Goal: Task Accomplishment & Management: Manage account settings

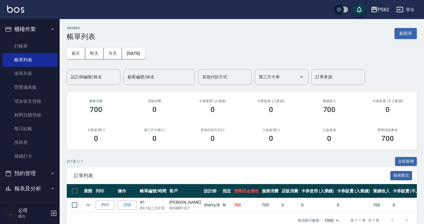
drag, startPoint x: 35, startPoint y: 41, endPoint x: 0, endPoint y: 22, distance: 40.3
click at [35, 41] on link "打帳單" at bounding box center [29, 46] width 55 height 14
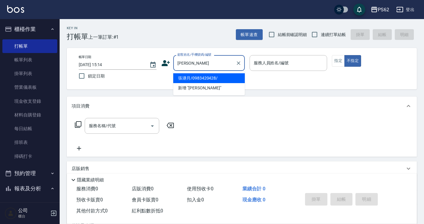
type input "張瀞月/0983420428/"
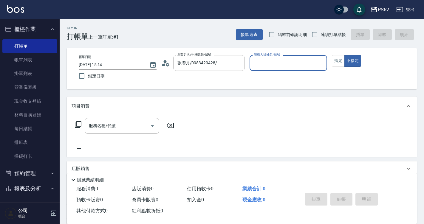
type input "Rita-2"
click at [344, 55] on button "不指定" at bounding box center [352, 61] width 17 height 12
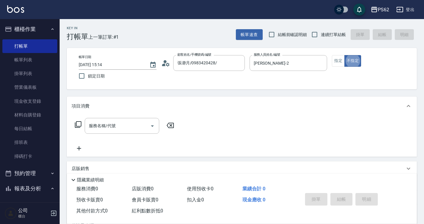
type button "false"
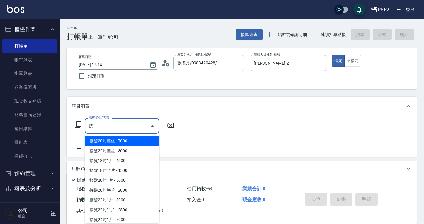
scroll to position [60, 0]
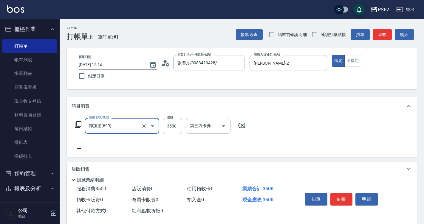
type input "卸加接(699)"
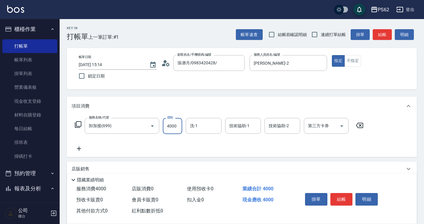
type input "4000"
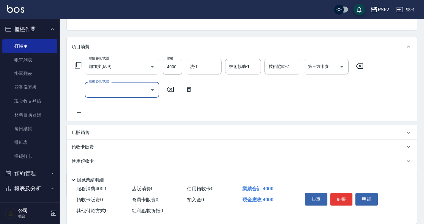
scroll to position [60, 0]
type input "頂級染髮(316)"
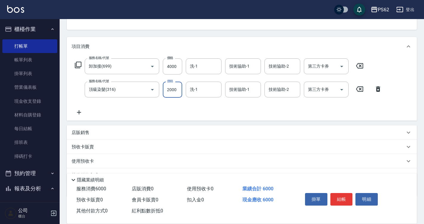
type input "2000"
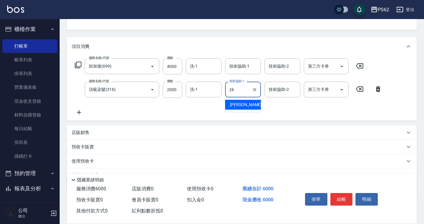
type input "[PERSON_NAME]-26"
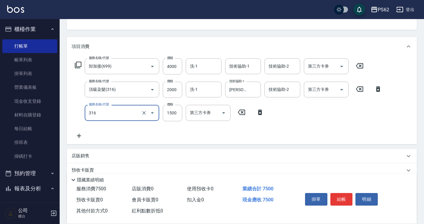
type input "頂級染髮(316)"
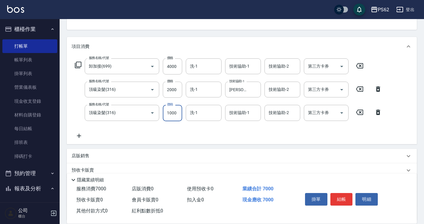
type input "1000"
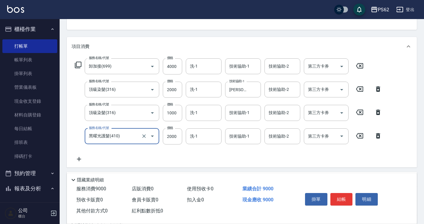
type input "黑曜光護髮(410)"
type input "3000"
click at [208, 114] on input "洗-1" at bounding box center [203, 113] width 30 height 10
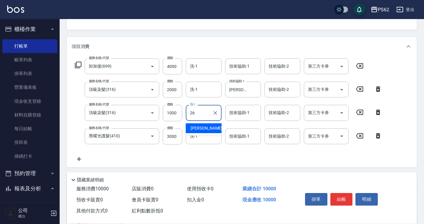
type input "[PERSON_NAME]-26"
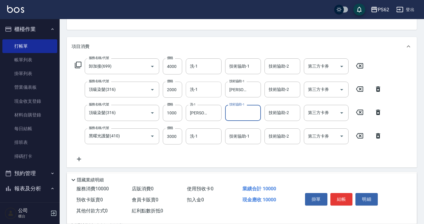
click at [202, 89] on input "洗-1" at bounding box center [203, 89] width 30 height 10
click at [252, 173] on div "隱藏業績明細" at bounding box center [242, 178] width 350 height 10
click at [202, 128] on div "洗-1" at bounding box center [204, 136] width 36 height 16
type input "s"
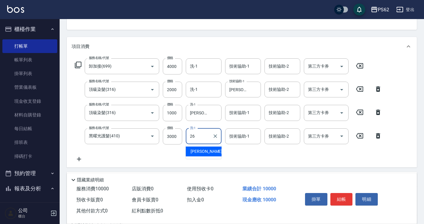
type input "[PERSON_NAME]-26"
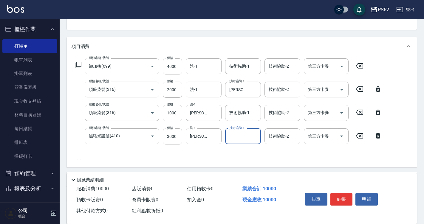
click at [208, 90] on input "洗-1" at bounding box center [203, 89] width 30 height 10
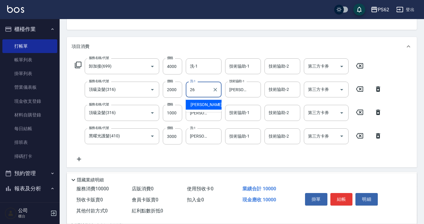
type input "[PERSON_NAME]-26"
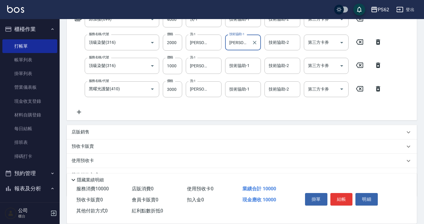
scroll to position [136, 0]
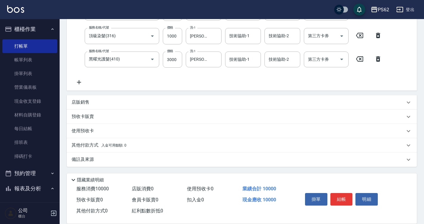
click at [84, 145] on p "其他付款方式 入金可用餘額: 0" at bounding box center [99, 145] width 55 height 7
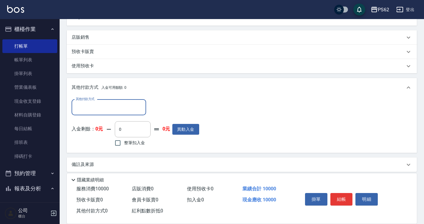
scroll to position [205, 0]
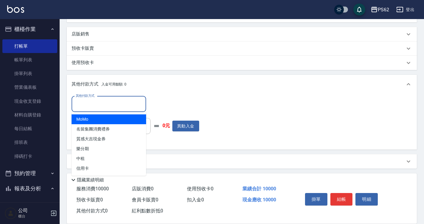
click at [99, 99] on input "其他付款方式" at bounding box center [108, 104] width 69 height 10
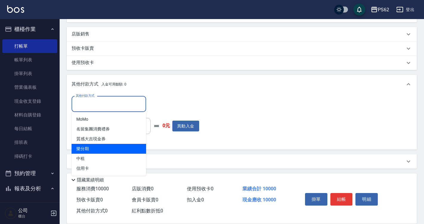
click at [89, 149] on span "樂分期" at bounding box center [109, 149] width 74 height 10
click at [89, 149] on div "其他付款方式 其他付款方式 入金剩餘： 0元 0 ​ 整筆扣入金 0元 異動入金" at bounding box center [242, 122] width 350 height 56
type input "樂分期"
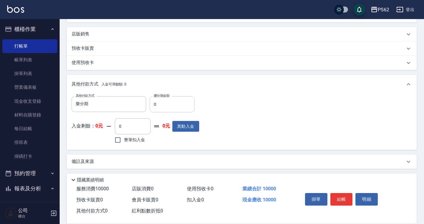
click at [188, 101] on input "0" at bounding box center [172, 104] width 45 height 16
type input "10000"
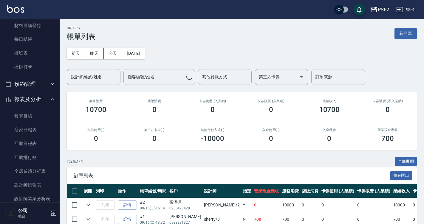
scroll to position [179, 0]
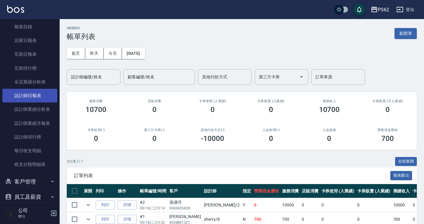
click at [48, 92] on link "設計師日報表" at bounding box center [29, 96] width 55 height 14
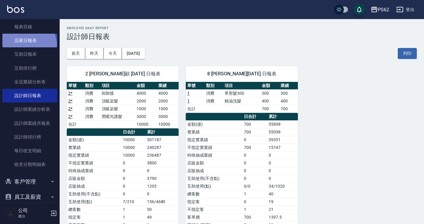
click at [25, 46] on link "店家日報表" at bounding box center [29, 41] width 55 height 14
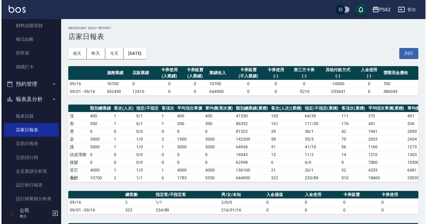
scroll to position [30, 0]
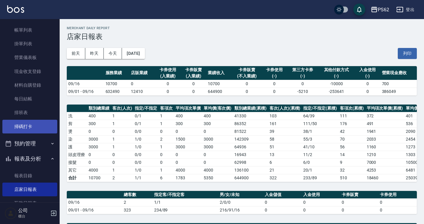
click at [36, 123] on link "掃碼打卡" at bounding box center [29, 127] width 55 height 14
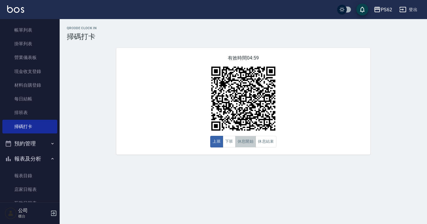
click at [243, 142] on button "休息開始" at bounding box center [245, 142] width 21 height 12
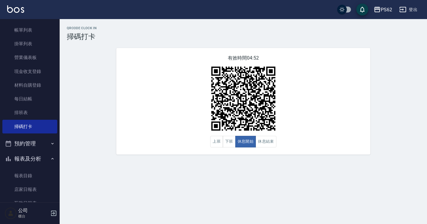
scroll to position [119, 0]
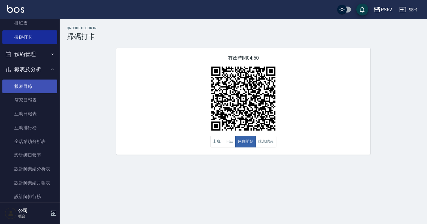
click at [33, 90] on link "報表目錄" at bounding box center [29, 87] width 55 height 14
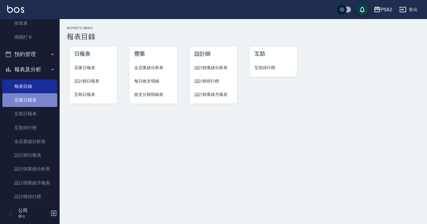
click at [34, 100] on link "店家日報表" at bounding box center [29, 100] width 55 height 14
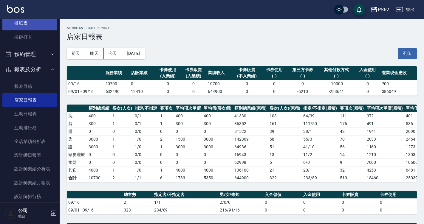
click at [31, 24] on link "排班表" at bounding box center [29, 23] width 55 height 14
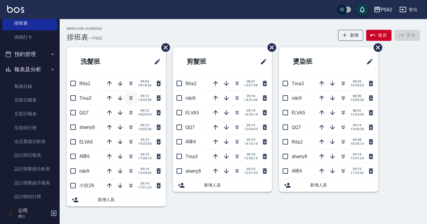
click at [128, 102] on button "button" at bounding box center [131, 98] width 14 height 14
click at [369, 129] on icon "button" at bounding box center [370, 127] width 7 height 7
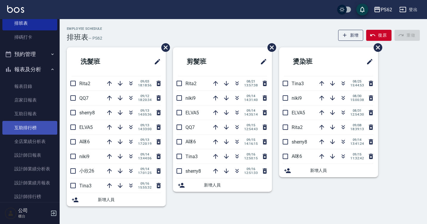
scroll to position [89, 0]
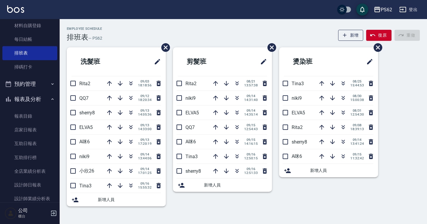
click at [29, 74] on ul "打帳單 帳單列表 掛單列表 營業儀表板 現金收支登錄 材料自購登錄 每日結帳 排班表 掃碼打卡" at bounding box center [29, 12] width 55 height 129
click at [31, 72] on link "掃碼打卡" at bounding box center [29, 67] width 55 height 14
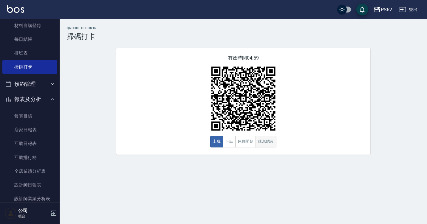
click at [258, 144] on button "休息結束" at bounding box center [265, 142] width 21 height 12
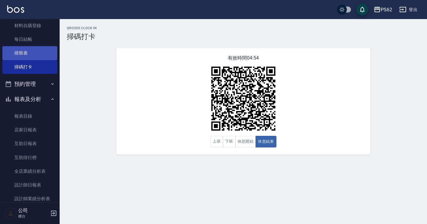
click at [43, 54] on link "排班表" at bounding box center [29, 53] width 55 height 14
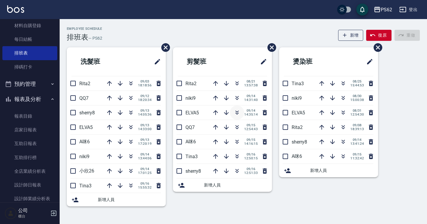
click at [236, 114] on icon "button" at bounding box center [236, 114] width 3 height 2
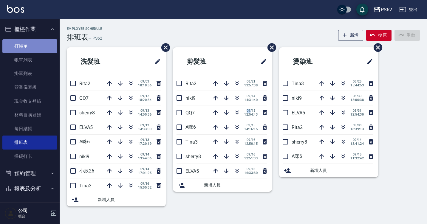
click at [37, 52] on link "打帳單" at bounding box center [29, 46] width 55 height 14
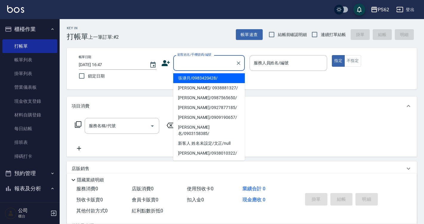
click at [188, 66] on input "顧客姓名/手機號碼/編號" at bounding box center [204, 63] width 57 height 10
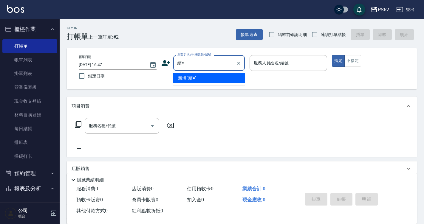
type input "續"
type input "ㄒ"
type input "許妙如/0921009302/"
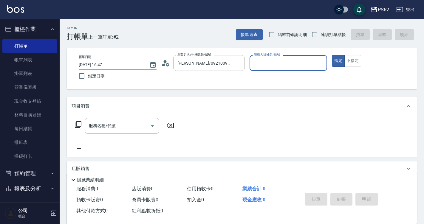
click at [169, 60] on icon at bounding box center [165, 63] width 9 height 9
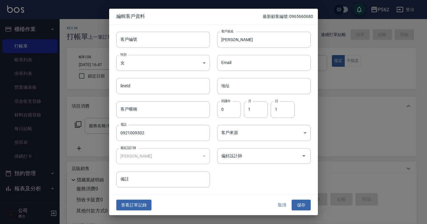
click at [146, 207] on button "查看訂單記錄" at bounding box center [133, 205] width 35 height 11
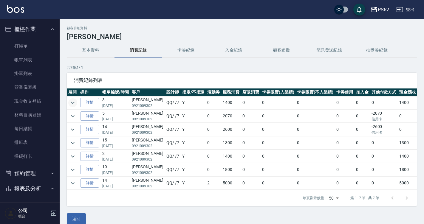
click at [74, 104] on icon "expand row" at bounding box center [72, 102] width 7 height 7
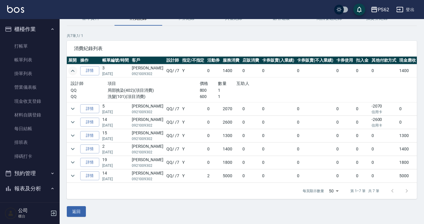
scroll to position [36, 0]
click at [73, 121] on icon "expand row" at bounding box center [73, 122] width 4 height 2
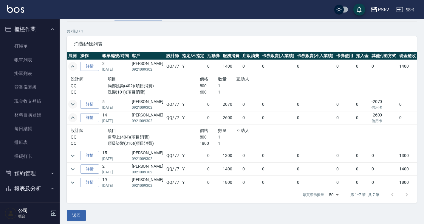
click at [73, 105] on icon "expand row" at bounding box center [73, 104] width 4 height 2
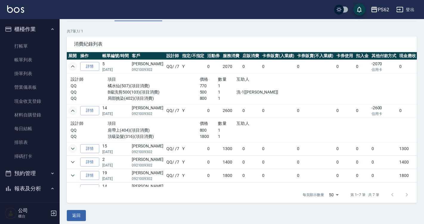
scroll to position [52, 0]
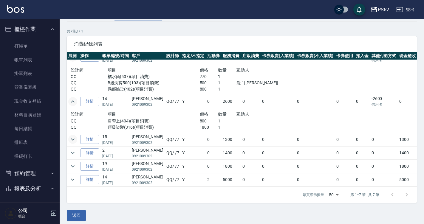
click at [72, 136] on icon "expand row" at bounding box center [72, 139] width 7 height 7
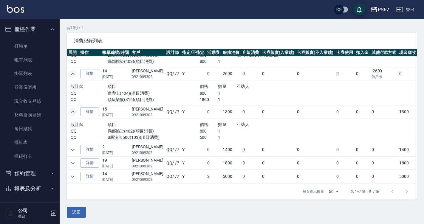
scroll to position [41, 0]
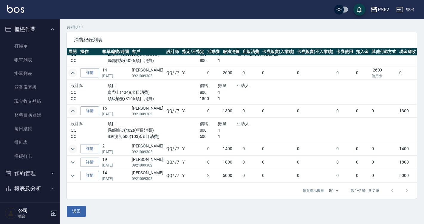
click at [74, 148] on icon "expand row" at bounding box center [73, 149] width 4 height 2
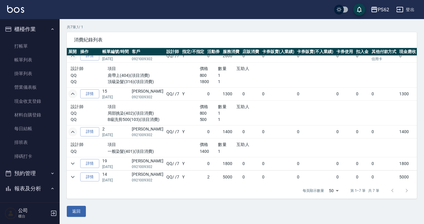
scroll to position [94, 0]
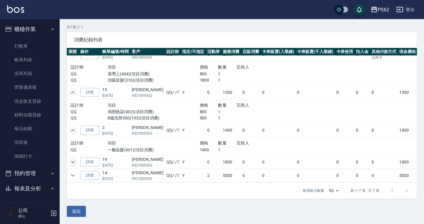
click at [76, 158] on icon "expand row" at bounding box center [72, 161] width 7 height 7
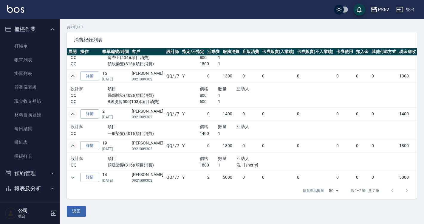
scroll to position [113, 0]
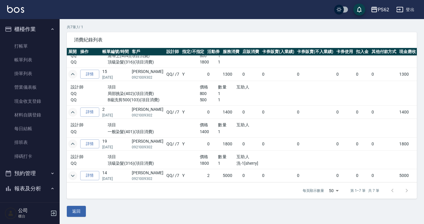
click at [70, 172] on icon "expand row" at bounding box center [72, 175] width 7 height 7
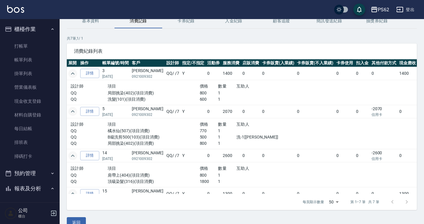
scroll to position [0, 0]
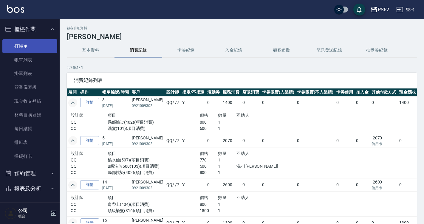
click at [31, 47] on link "打帳單" at bounding box center [29, 46] width 55 height 14
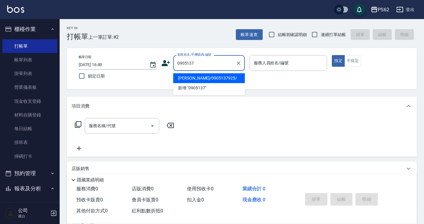
type input "[PERSON_NAME]/0905137925/"
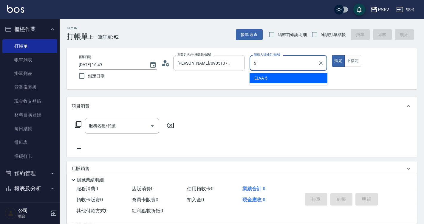
type input "ELVA-5"
type button "true"
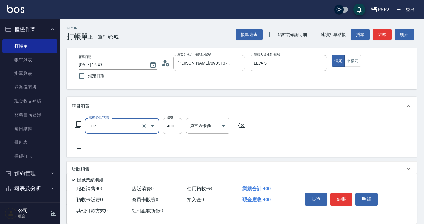
type input "精油洗髮(102)"
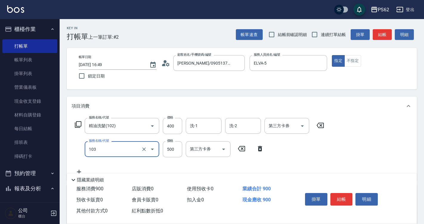
type input "B級洗剪500(103)"
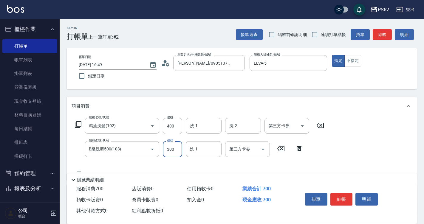
type input "300"
click at [103, 160] on div "服務名稱/代號 精油洗髮(102) 服務名稱/代號 價格 400 價格 洗-1 洗-1 洗-2 洗-2 第三方卡券 第三方卡券 服務名稱/代號 B級洗剪500…" at bounding box center [200, 147] width 256 height 58
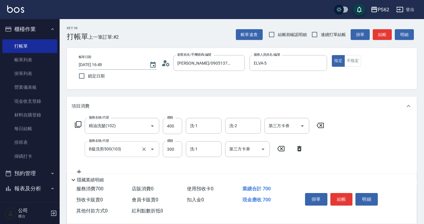
click at [103, 155] on div "B級洗剪500(103) 服務名稱/代號" at bounding box center [122, 149] width 74 height 16
type input "B級單剪350(104)"
click at [179, 145] on input "350" at bounding box center [172, 149] width 19 height 16
click at [178, 148] on input "350" at bounding box center [172, 149] width 19 height 16
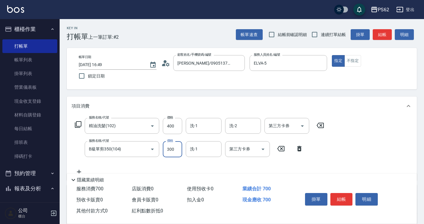
type input "300"
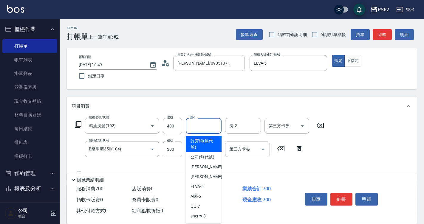
click at [198, 127] on input "洗-1" at bounding box center [203, 126] width 30 height 10
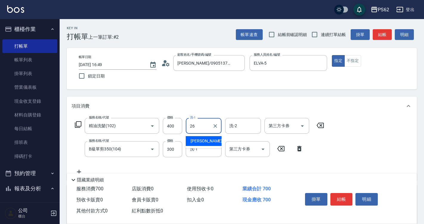
type input "[PERSON_NAME]-26"
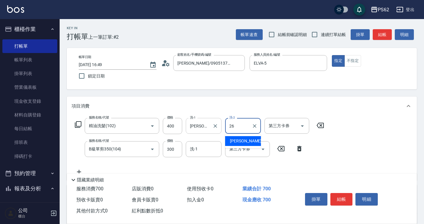
type input "[PERSON_NAME]-26"
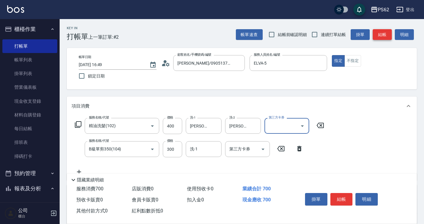
click at [387, 37] on button "結帳" at bounding box center [381, 34] width 19 height 11
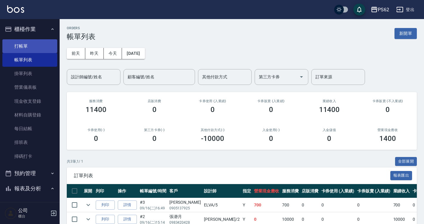
click at [26, 52] on link "打帳單" at bounding box center [29, 46] width 55 height 14
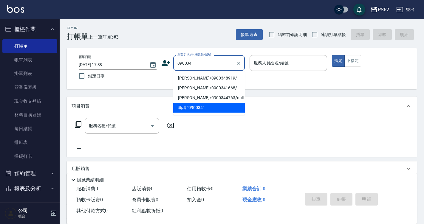
click at [195, 77] on li "黃信煌/0900348919/" at bounding box center [209, 78] width 72 height 10
click at [195, 77] on div "帳單日期 2025/09/16 17:38 鎖定日期 顧客姓名/手機號碼/編號 090034 顧客姓名/手機號碼/編號 服務人員姓名/編號 服務人員姓名/編號…" at bounding box center [241, 68] width 335 height 27
type input "黃信煌/0900348919/"
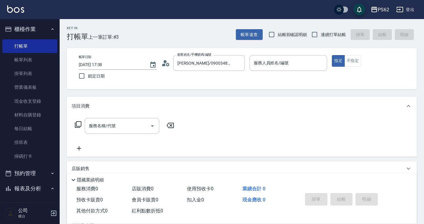
click at [167, 61] on icon at bounding box center [165, 63] width 9 height 9
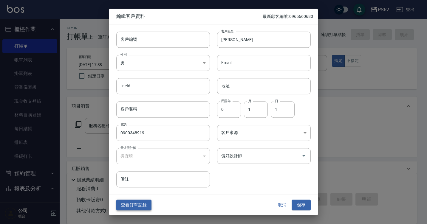
click at [126, 203] on button "查看訂單記錄" at bounding box center [133, 205] width 35 height 11
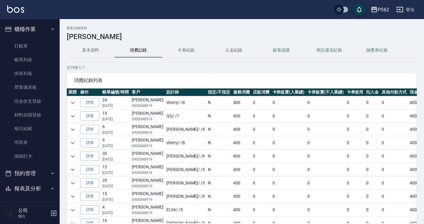
click at [81, 48] on button "基本資料" at bounding box center [91, 50] width 48 height 14
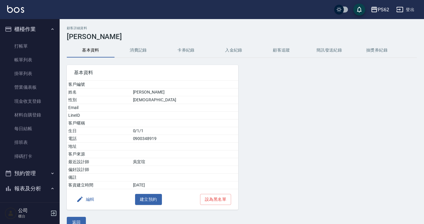
click at [33, 36] on button "櫃檯作業" at bounding box center [29, 28] width 55 height 15
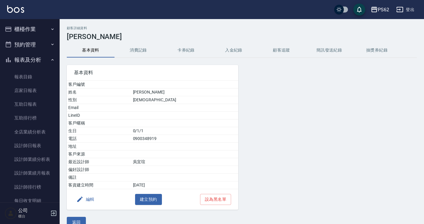
click at [45, 27] on button "櫃檯作業" at bounding box center [29, 28] width 55 height 15
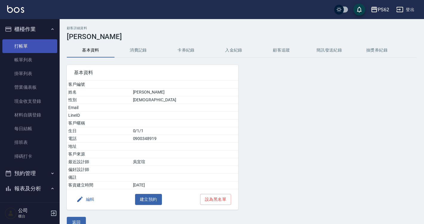
click at [35, 44] on link "打帳單" at bounding box center [29, 46] width 55 height 14
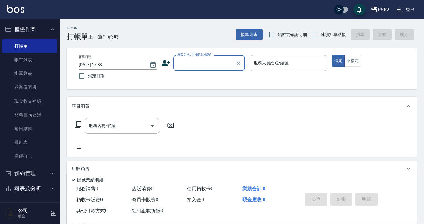
click at [153, 87] on div "帳單日期 2025/09/16 17:38 鎖定日期 顧客姓名/手機號碼/編號 顧客姓名/手機號碼/編號 服務人員姓名/編號 服務人員姓名/編號 指定 不指定" at bounding box center [242, 68] width 350 height 41
click at [226, 56] on div "顧客姓名/手機號碼/編號" at bounding box center [209, 63] width 72 height 16
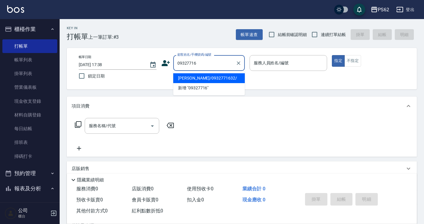
type input "吳宇綺/0932771632/"
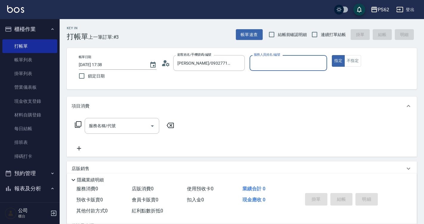
click at [170, 63] on icon at bounding box center [165, 63] width 9 height 9
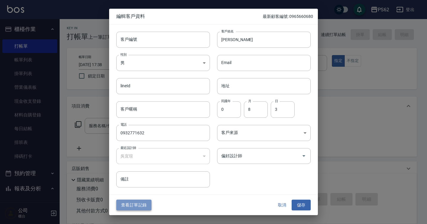
click at [135, 203] on button "查看訂單記錄" at bounding box center [133, 205] width 35 height 11
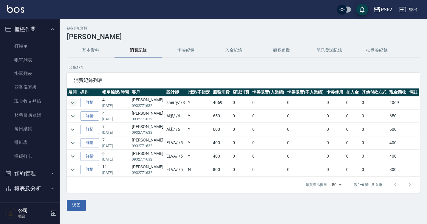
click at [74, 103] on icon "expand row" at bounding box center [72, 102] width 7 height 7
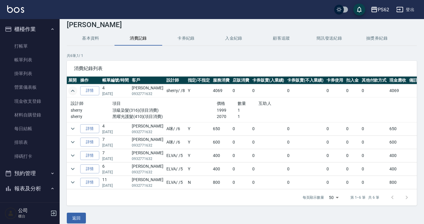
scroll to position [18, 0]
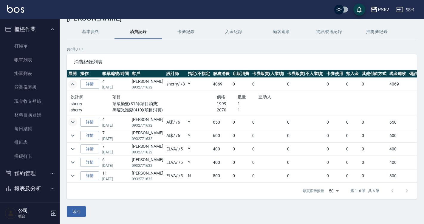
click at [70, 123] on icon "expand row" at bounding box center [72, 122] width 7 height 7
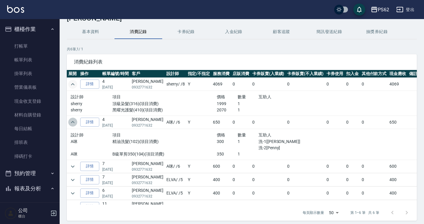
click at [70, 123] on icon "expand row" at bounding box center [72, 122] width 7 height 7
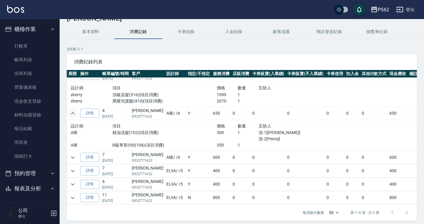
scroll to position [0, 0]
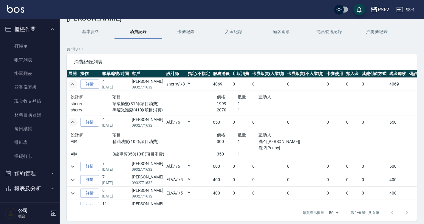
click at [147, 86] on p "0932771632" at bounding box center [148, 87] width 32 height 5
copy p "0932771632"
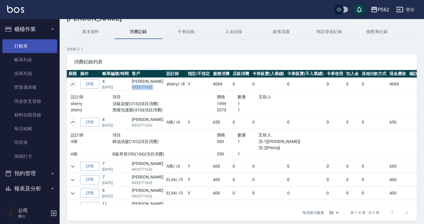
click at [40, 44] on link "打帳單" at bounding box center [29, 46] width 55 height 14
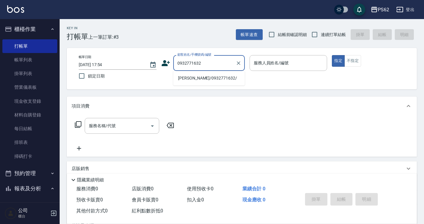
click at [187, 77] on li "吳宇綺/0932771632/" at bounding box center [209, 78] width 72 height 10
type input "吳宇綺/0932771632/"
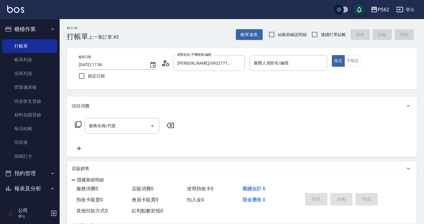
click at [160, 63] on div "帳單日期 2025/09/16 17:54 鎖定日期 顧客姓名/手機號碼/編號 吳宇綺/0932771632/ 顧客姓名/手機號碼/編號 服務人員姓名/編號 …" at bounding box center [241, 68] width 335 height 27
click at [163, 64] on icon at bounding box center [164, 64] width 4 height 3
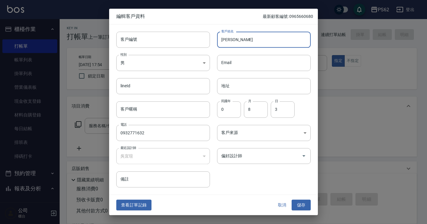
click at [232, 42] on input "吳宇綺" at bounding box center [264, 40] width 94 height 16
type input "[PERSON_NAME]"
click at [295, 204] on button "儲存" at bounding box center [300, 205] width 19 height 11
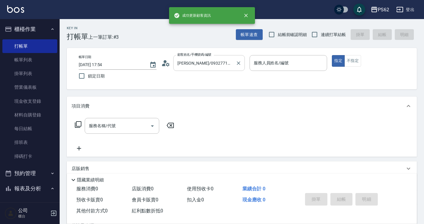
click at [205, 69] on div "吳宇綺/0932771632/ 顧客姓名/手機號碼/編號" at bounding box center [209, 63] width 72 height 16
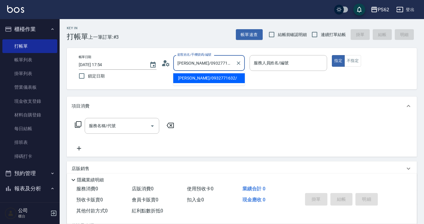
click at [205, 69] on div "吳宇綺/0932771632/ 顧客姓名/手機號碼/編號" at bounding box center [209, 63] width 72 height 16
click at [209, 64] on input "吳宇綺/0932771632/" at bounding box center [204, 63] width 57 height 10
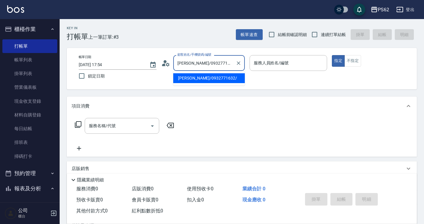
click at [209, 64] on input "吳宇綺/0932771632/" at bounding box center [204, 63] width 57 height 10
paste input "0932771632"
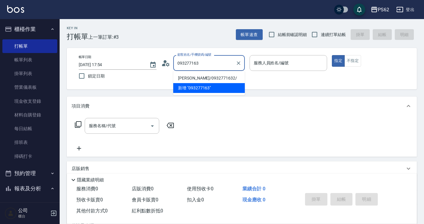
type input "[PERSON_NAME]/0932771632/"
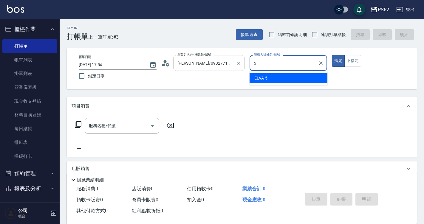
type input "ELVA-5"
type button "true"
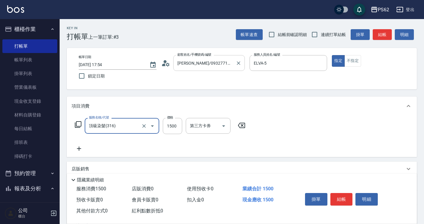
type input "頂級染髮(316)"
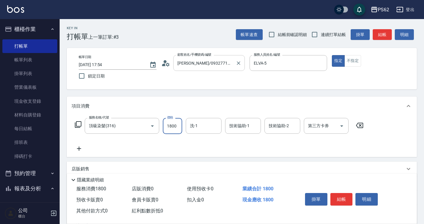
type input "1800"
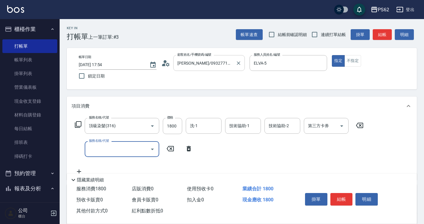
type input "ㄑ"
type input "ㄙˊ"
type input "局部挑染(402)"
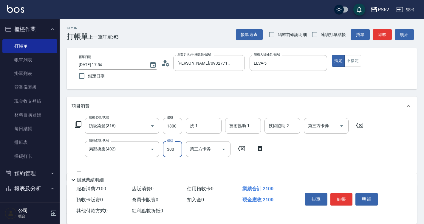
click at [258, 151] on icon at bounding box center [259, 148] width 15 height 7
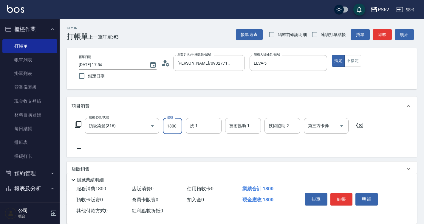
click at [176, 126] on input "1800" at bounding box center [172, 126] width 19 height 16
type input "4500"
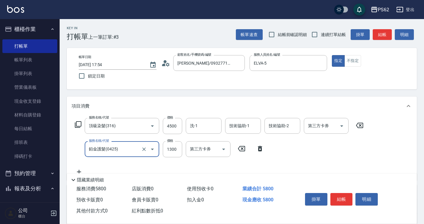
type input "鉑金護髮(0425)"
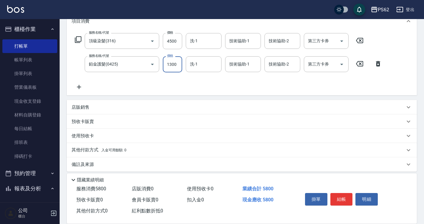
scroll to position [90, 0]
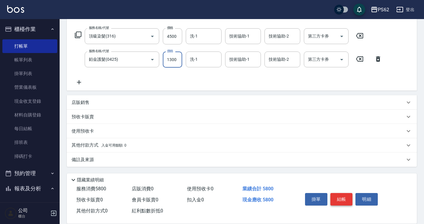
click at [336, 194] on button "結帳" at bounding box center [341, 199] width 22 height 13
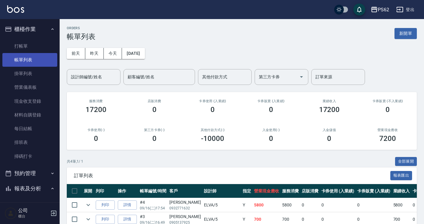
click at [36, 54] on link "帳單列表" at bounding box center [29, 60] width 55 height 14
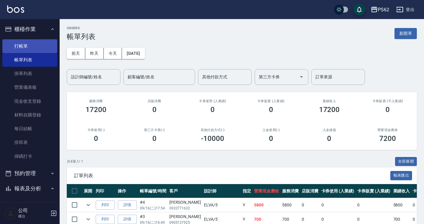
click at [35, 46] on link "打帳單" at bounding box center [29, 46] width 55 height 14
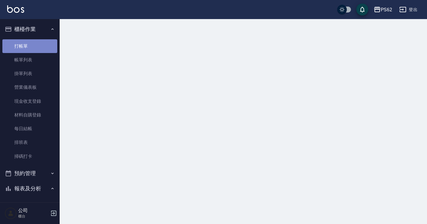
click at [35, 46] on link "打帳單" at bounding box center [29, 46] width 55 height 14
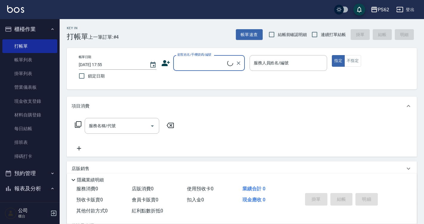
click at [217, 61] on input "顧客姓名/手機號碼/編號" at bounding box center [201, 63] width 51 height 10
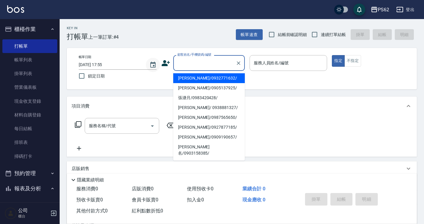
type input "0"
click at [30, 56] on link "帳單列表" at bounding box center [29, 60] width 55 height 14
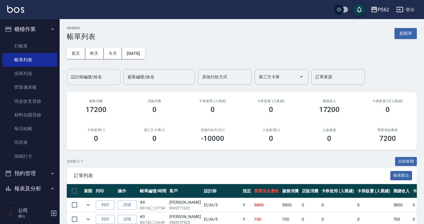
click at [104, 69] on div "設計師編號/姓名" at bounding box center [94, 77] width 54 height 16
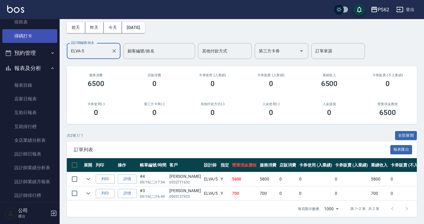
scroll to position [179, 0]
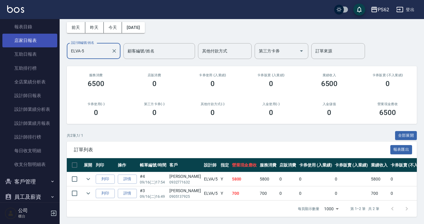
type input "ELVA-5"
click at [39, 41] on link "店家日報表" at bounding box center [29, 41] width 55 height 14
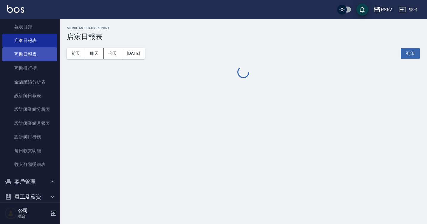
click at [37, 58] on link "互助日報表" at bounding box center [29, 54] width 55 height 14
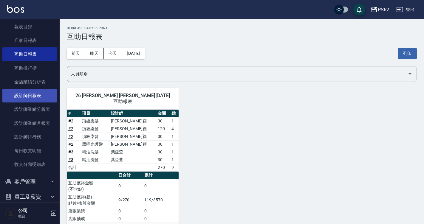
click at [31, 93] on link "設計師日報表" at bounding box center [29, 96] width 55 height 14
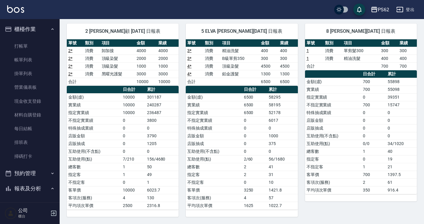
click at [273, 119] on td "6017" at bounding box center [282, 120] width 31 height 8
click at [298, 98] on div "8 sherry 吳宜瑄 09/16/2025 日報表 單號 類別 項目 金額 業績 1 消費 單剪髮300 300 300 1 消費 精油洗髮 400 40…" at bounding box center [357, 116] width 119 height 201
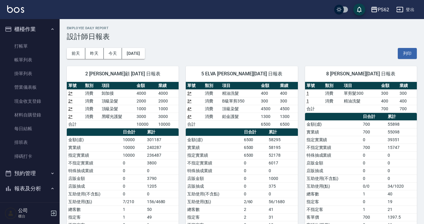
click at [189, 94] on link "3 *" at bounding box center [189, 93] width 4 height 5
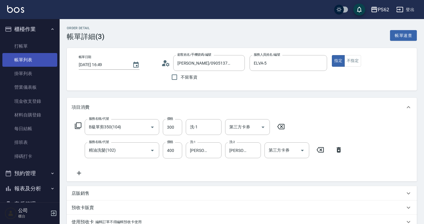
drag, startPoint x: 0, startPoint y: 0, endPoint x: 29, endPoint y: 55, distance: 61.8
click at [29, 55] on link "帳單列表" at bounding box center [29, 60] width 55 height 14
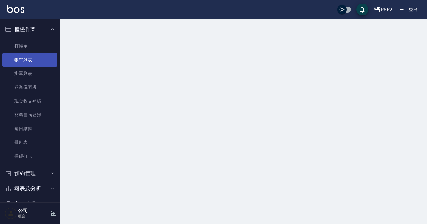
click at [29, 55] on link "帳單列表" at bounding box center [29, 60] width 55 height 14
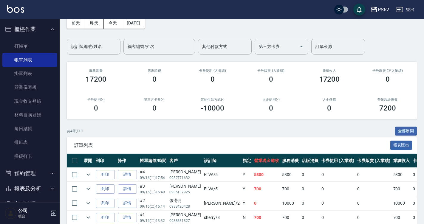
scroll to position [59, 0]
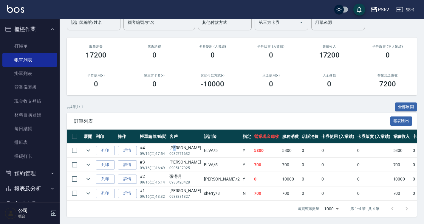
click at [181, 145] on div "[PERSON_NAME]" at bounding box center [185, 148] width 32 height 6
click at [135, 146] on link "詳情" at bounding box center [127, 150] width 19 height 9
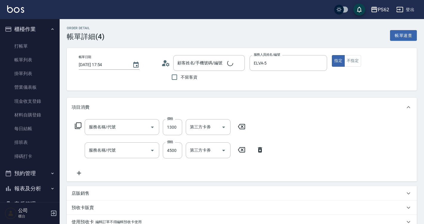
type input "[DATE] 17:54"
type input "ELVA-5"
type input "鉑金護髮(0425)"
type input "頂級染髮(316)"
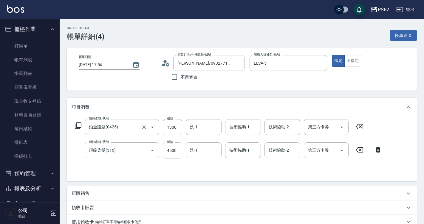
type input "[PERSON_NAME]/0932771632/"
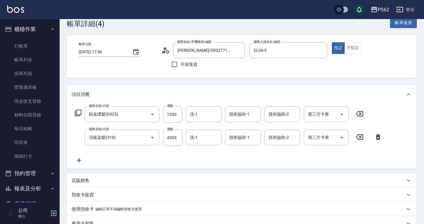
scroll to position [30, 0]
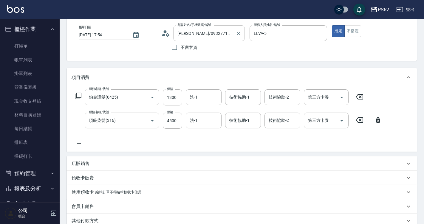
click at [196, 37] on input "[PERSON_NAME]/0932771632/" at bounding box center [204, 33] width 57 height 10
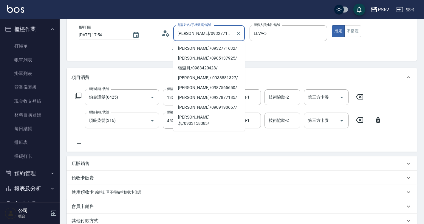
click at [196, 36] on input "[PERSON_NAME]/0932771632/" at bounding box center [204, 33] width 57 height 10
click at [170, 35] on div "顧客姓名/手機號碼/編號 [PERSON_NAME]/0932771632/ 顧客姓名/手機號碼/編號" at bounding box center [202, 33] width 83 height 16
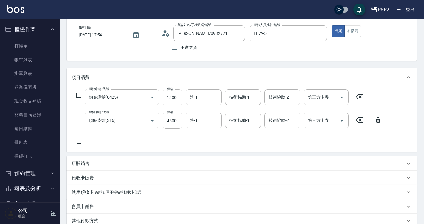
click at [166, 33] on icon at bounding box center [165, 33] width 9 height 9
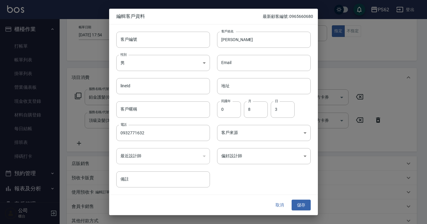
click at [273, 204] on button "取消" at bounding box center [279, 205] width 19 height 11
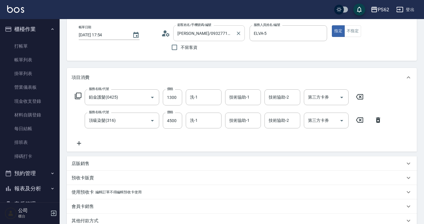
click at [211, 28] on div "[PERSON_NAME]/0932771632/ 顧客姓名/手機號碼/編號" at bounding box center [209, 33] width 72 height 16
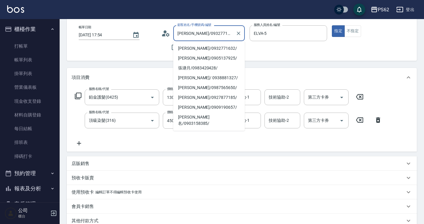
click at [211, 28] on div "[PERSON_NAME]/0932771632/ 顧客姓名/手機號碼/編號" at bounding box center [209, 33] width 72 height 16
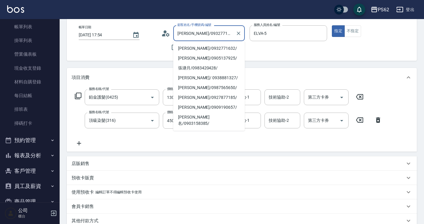
scroll to position [63, 0]
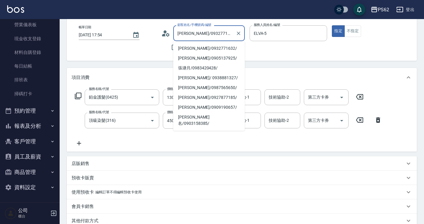
click at [30, 154] on button "員工及薪資" at bounding box center [29, 156] width 55 height 15
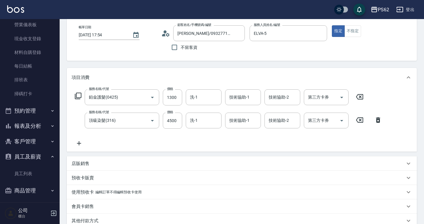
click at [32, 145] on button "客戶管理" at bounding box center [29, 141] width 55 height 15
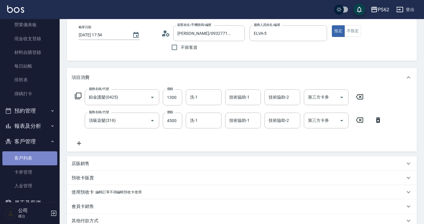
click at [30, 156] on link "客戶列表" at bounding box center [29, 158] width 55 height 14
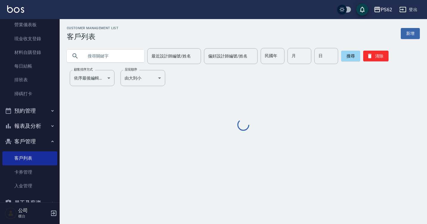
click at [113, 59] on input "text" at bounding box center [111, 56] width 56 height 16
paste input "[PERSON_NAME]/0932771632/"
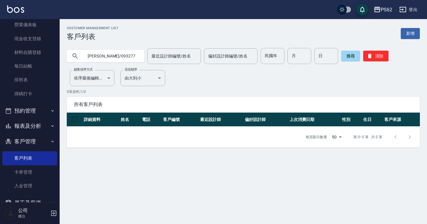
drag, startPoint x: 130, startPoint y: 59, endPoint x: 99, endPoint y: 55, distance: 32.1
click at [99, 55] on input "[PERSON_NAME]/0932771632/" at bounding box center [111, 56] width 56 height 16
type input "[PERSON_NAME]"
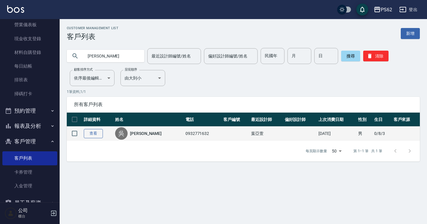
click at [98, 132] on link "查看" at bounding box center [93, 133] width 19 height 9
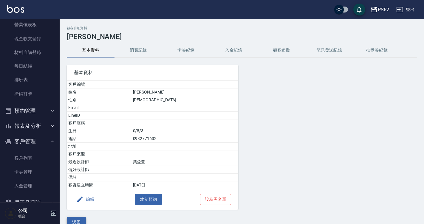
click at [74, 219] on button "返回" at bounding box center [76, 222] width 19 height 11
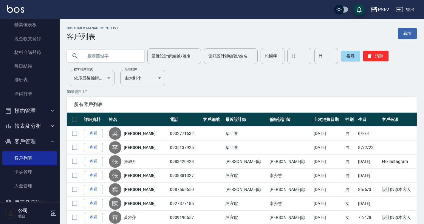
click at [99, 57] on input "text" at bounding box center [111, 56] width 56 height 16
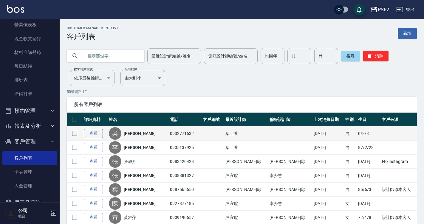
click at [93, 135] on link "查看" at bounding box center [93, 133] width 19 height 9
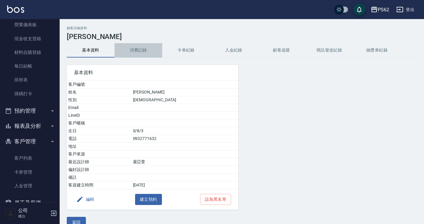
click at [136, 46] on button "消費記錄" at bounding box center [138, 50] width 48 height 14
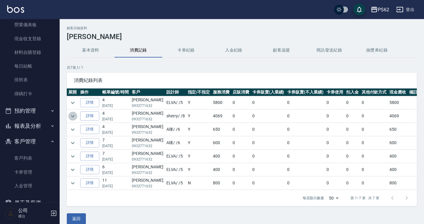
click at [73, 116] on icon "expand row" at bounding box center [73, 116] width 4 height 2
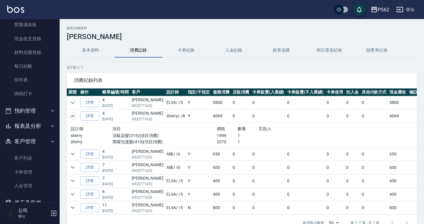
drag, startPoint x: 344, startPoint y: 166, endPoint x: 156, endPoint y: 134, distance: 190.4
click at [156, 134] on p "頂級染髮(316)(項目消費)" at bounding box center [164, 136] width 104 height 6
click at [76, 168] on icon "expand row" at bounding box center [72, 167] width 7 height 7
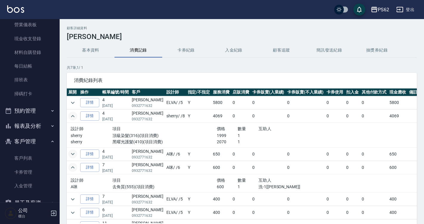
click at [75, 154] on icon "expand row" at bounding box center [72, 153] width 7 height 7
click at [74, 153] on icon "expand row" at bounding box center [73, 154] width 4 height 2
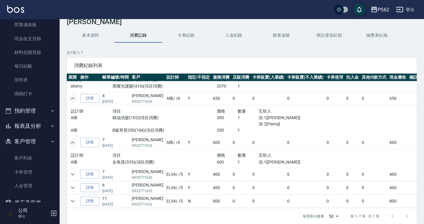
scroll to position [41, 0]
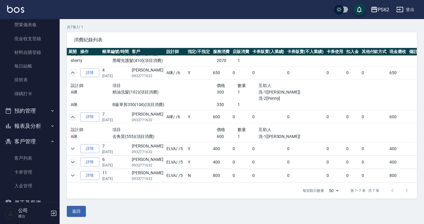
click at [73, 161] on icon "expand row" at bounding box center [72, 161] width 7 height 7
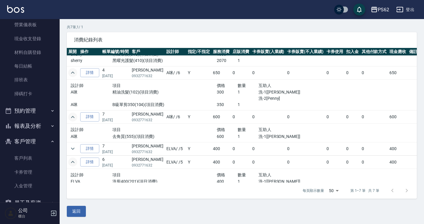
scroll to position [59, 0]
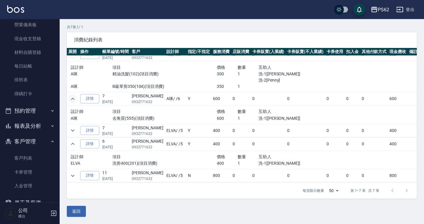
drag, startPoint x: 114, startPoint y: 150, endPoint x: 120, endPoint y: 151, distance: 5.5
click at [119, 151] on tbody "詳情 4 [DATE] [PERSON_NAME] 0932771632 ELVA / /5 Y 5800 0 0 0 0 0 0 5800 詳情 4 [DA…" at bounding box center [244, 90] width 355 height 186
click at [120, 151] on div "設計師 項目 價格 數量 互助人 ELVA 洗剪400(201)(項目消費) 400 1 洗-1[[PERSON_NAME]]" at bounding box center [195, 160] width 255 height 18
click at [115, 148] on p "[DATE]" at bounding box center [115, 146] width 27 height 5
click at [72, 128] on icon "expand row" at bounding box center [72, 130] width 7 height 7
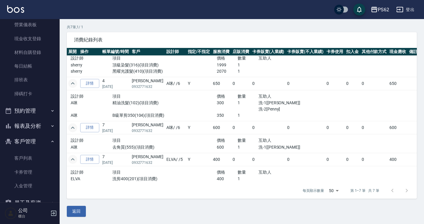
scroll to position [18, 0]
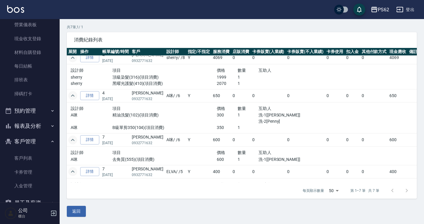
click at [171, 23] on div "顧客詳細資料 [PERSON_NAME] 基本資料 消費記錄 卡券紀錄 入金紀錄 顧客追蹤 簡訊發送紀錄 抽獎券紀錄 共 7 筆, 1 / 1 消費紀錄列表 …" at bounding box center [242, 101] width 364 height 231
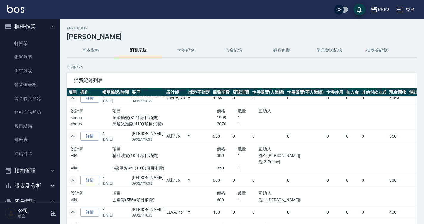
scroll to position [0, 0]
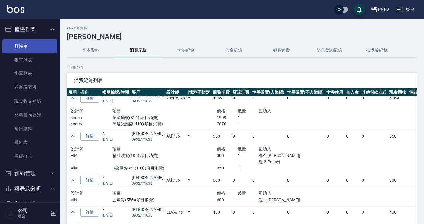
click at [40, 40] on link "打帳單" at bounding box center [29, 46] width 55 height 14
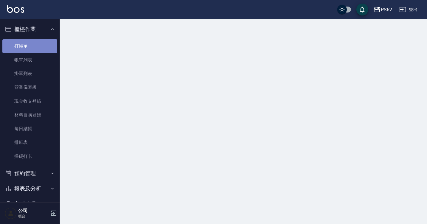
click at [40, 40] on link "打帳單" at bounding box center [29, 46] width 55 height 14
